Goal: Task Accomplishment & Management: Use online tool/utility

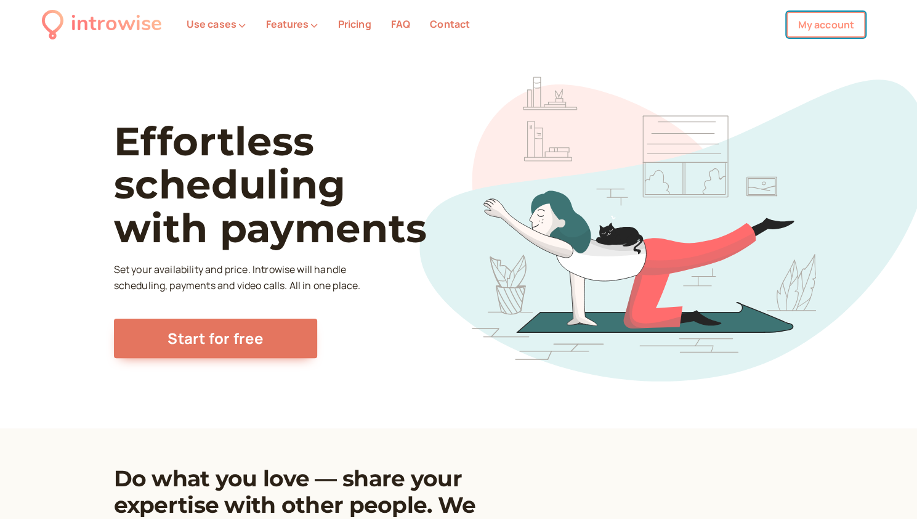
click at [827, 34] on link "My account" at bounding box center [826, 25] width 79 height 26
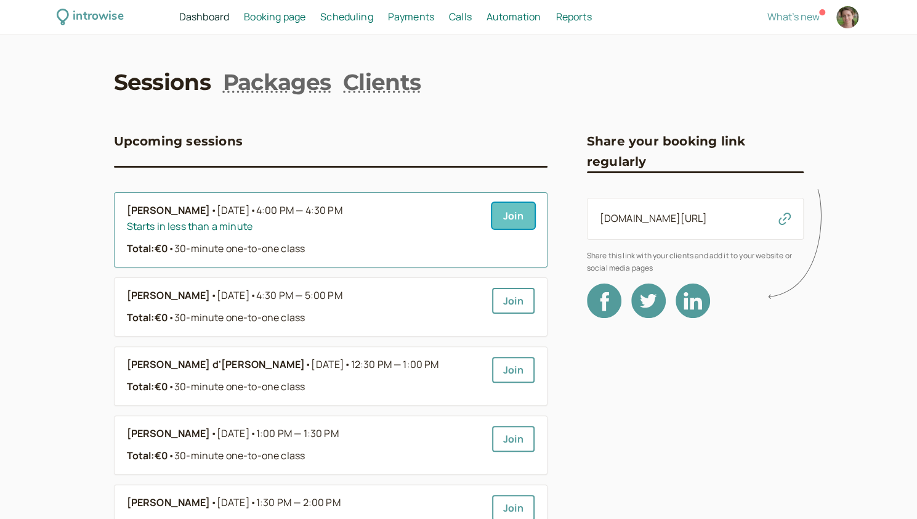
click at [525, 216] on link "Join" at bounding box center [513, 216] width 43 height 26
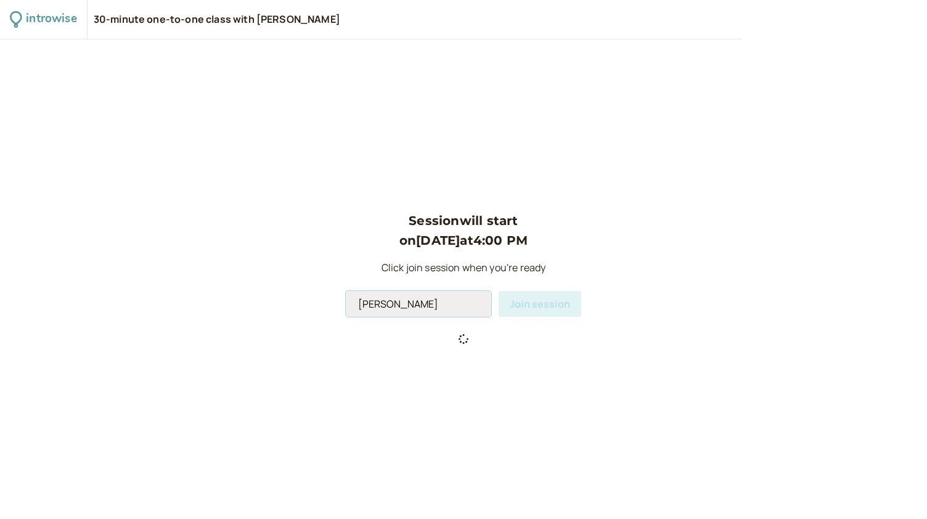
click at [426, 303] on input "[PERSON_NAME]" at bounding box center [418, 304] width 145 height 26
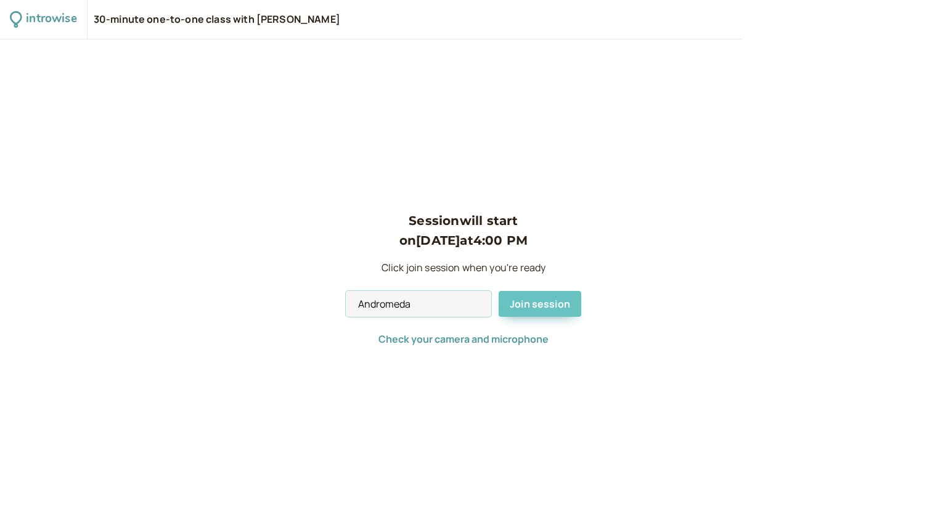
type input "Andromeda"
click at [546, 309] on span "Join session" at bounding box center [539, 304] width 60 height 14
